Goal: Information Seeking & Learning: Learn about a topic

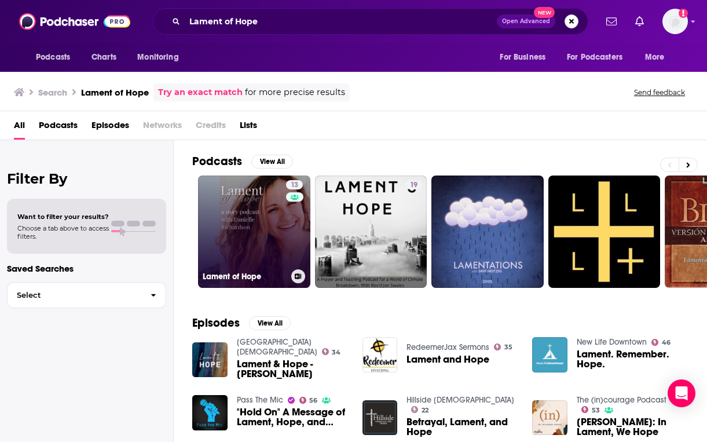
click at [247, 242] on link "13 Lament of Hope" at bounding box center [254, 232] width 112 height 112
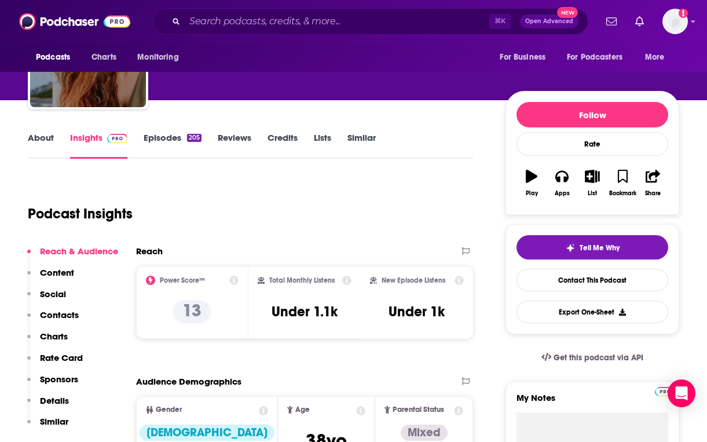
scroll to position [96, 0]
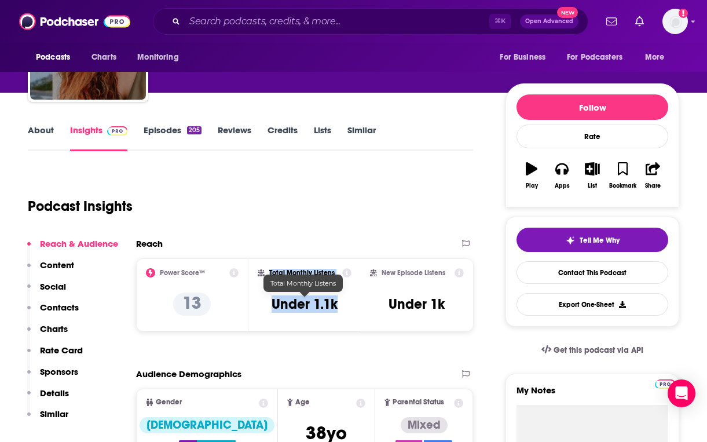
drag, startPoint x: 268, startPoint y: 271, endPoint x: 341, endPoint y: 304, distance: 80.4
click at [341, 304] on div "Total Monthly Listens Under 1.1k" at bounding box center [305, 294] width 94 height 53
copy div "Total Monthly Listens Under 1.1k"
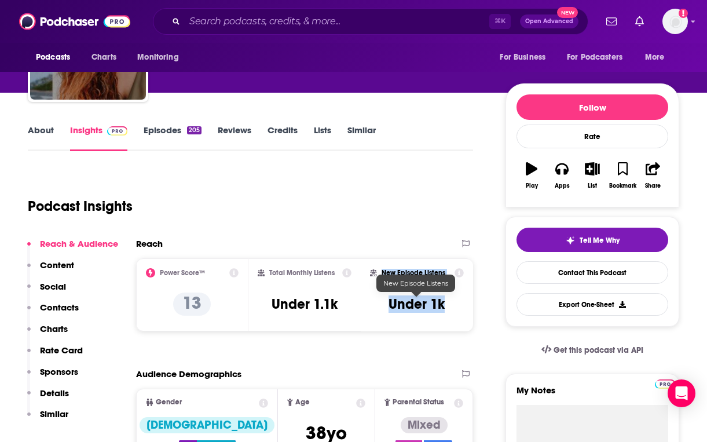
drag, startPoint x: 382, startPoint y: 270, endPoint x: 447, endPoint y: 301, distance: 72.0
click at [447, 302] on div "New Episode Listens Under 1k" at bounding box center [417, 294] width 94 height 53
copy div "New Episode Listens Under 1k"
